Goal: Task Accomplishment & Management: Manage account settings

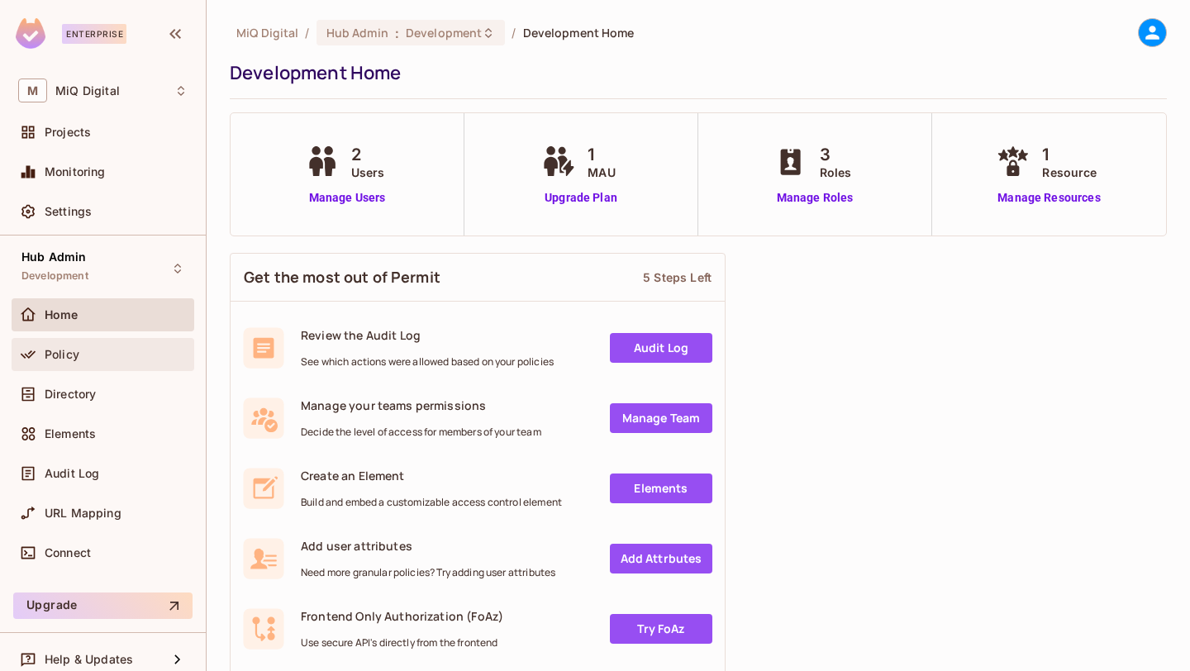
click at [66, 348] on span "Policy" at bounding box center [62, 354] width 35 height 13
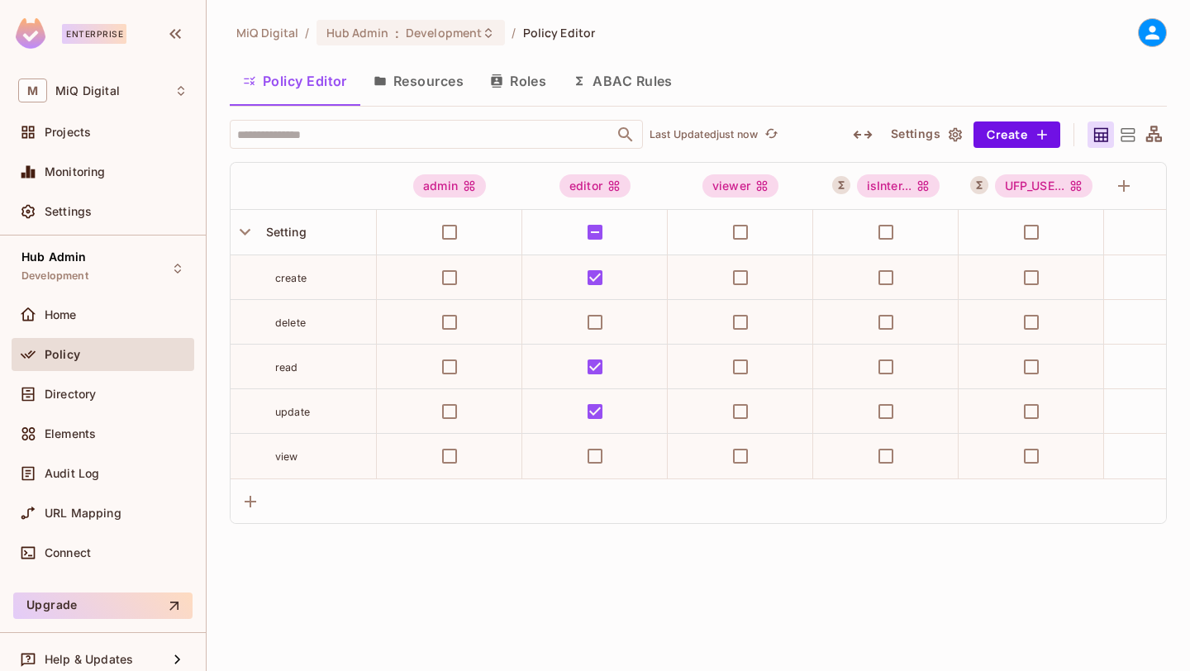
click at [627, 94] on button "ABAC Rules" at bounding box center [623, 80] width 126 height 41
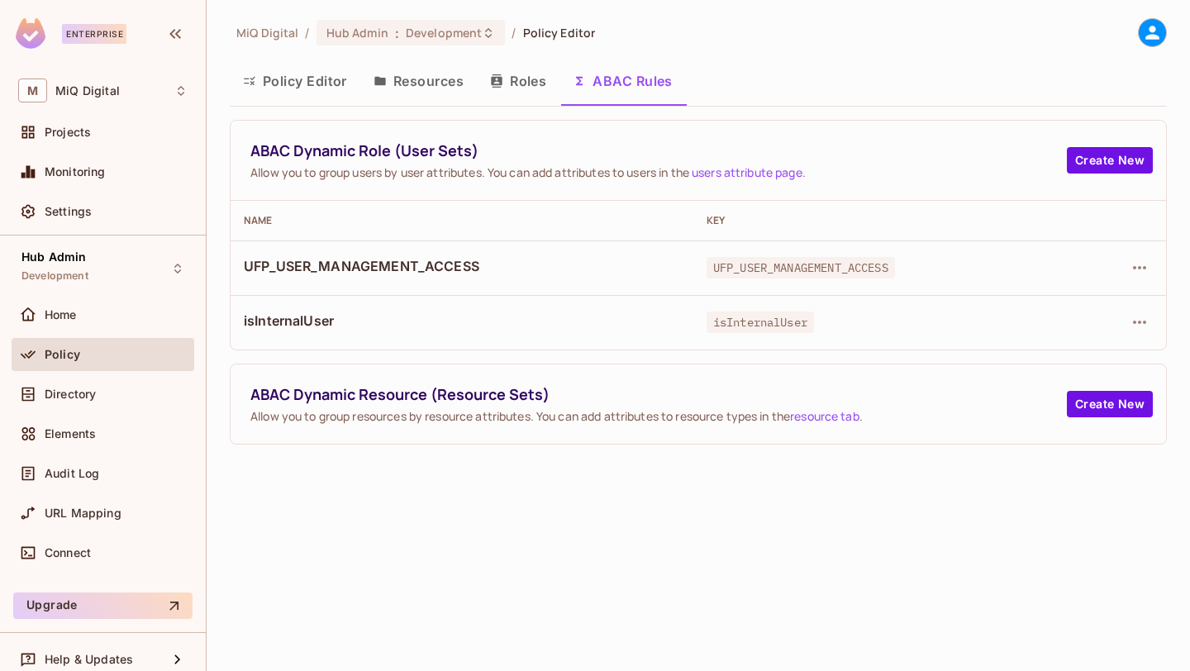
click at [303, 89] on button "Policy Editor" at bounding box center [295, 80] width 131 height 41
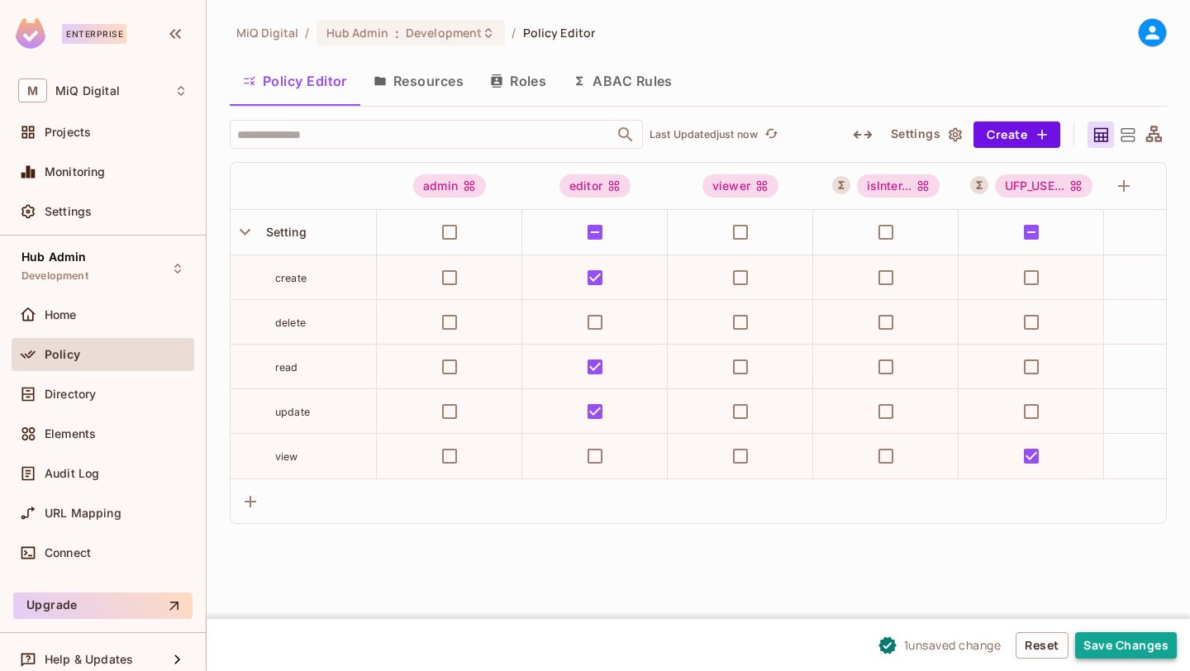
click at [1131, 632] on button "Save Changes" at bounding box center [1127, 645] width 102 height 26
